Goal: Task Accomplishment & Management: Manage account settings

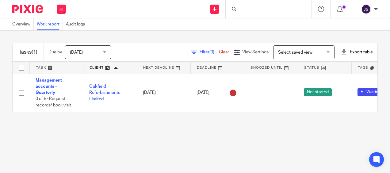
drag, startPoint x: 0, startPoint y: 0, endPoint x: 207, endPoint y: 129, distance: 243.6
click at [207, 129] on main "Overview Work report Audit logs Tasks (1) Due by Today Today Today Tomorrow Thi…" at bounding box center [195, 86] width 390 height 173
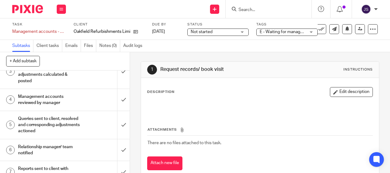
scroll to position [61, 0]
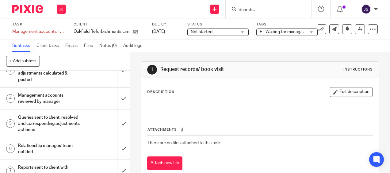
click at [43, 101] on h1 "Management accounts reviewed by manager" at bounding box center [49, 99] width 62 height 16
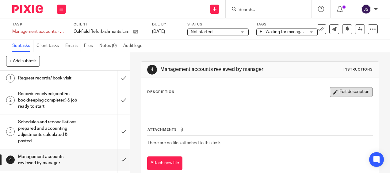
click at [342, 96] on button "Edit description" at bounding box center [351, 92] width 43 height 10
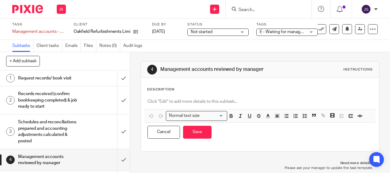
click at [204, 102] on p at bounding box center [260, 102] width 225 height 6
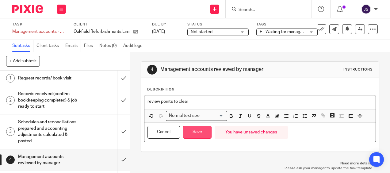
click at [206, 132] on button "Save" at bounding box center [197, 132] width 29 height 13
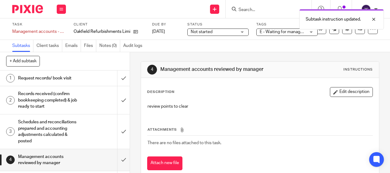
click at [311, 33] on div "E - Waiting for manager review/approval" at bounding box center [287, 32] width 61 height 7
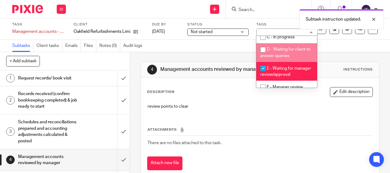
scroll to position [61, 0]
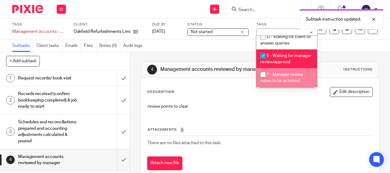
click at [293, 79] on span "F - Manager review notes to be actioned" at bounding box center [282, 77] width 43 height 11
checkbox input "true"
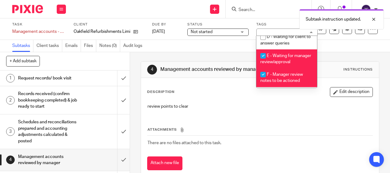
click at [292, 64] on li "E - Waiting for manager review/approval" at bounding box center [287, 58] width 61 height 19
checkbox input "false"
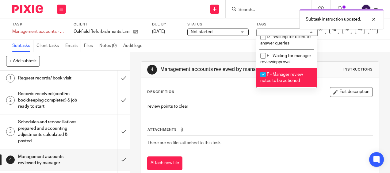
click at [340, 54] on div "4 Management accounts reviewed by manager Instructions Description Edit descrip…" at bounding box center [260, 120] width 238 height 137
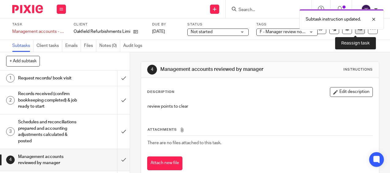
click at [355, 32] on link at bounding box center [360, 29] width 10 height 10
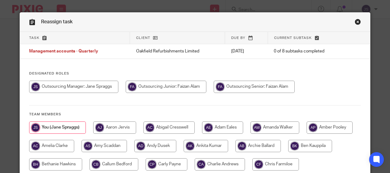
click at [255, 89] on input "radio" at bounding box center [254, 87] width 81 height 12
radio input "true"
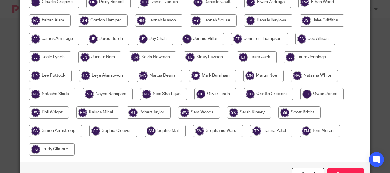
scroll to position [184, 0]
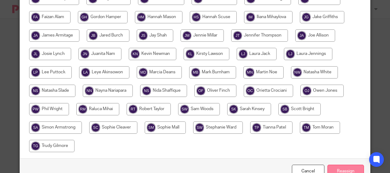
click at [356, 168] on input "Reassign" at bounding box center [346, 171] width 37 height 13
